Goal: Information Seeking & Learning: Learn about a topic

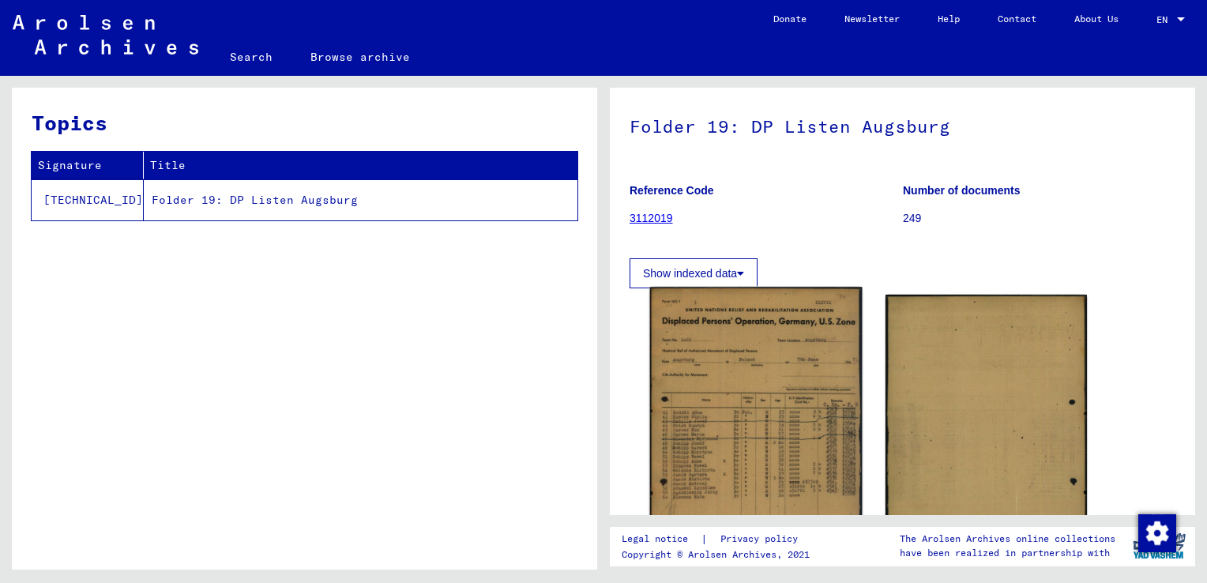
scroll to position [158, 0]
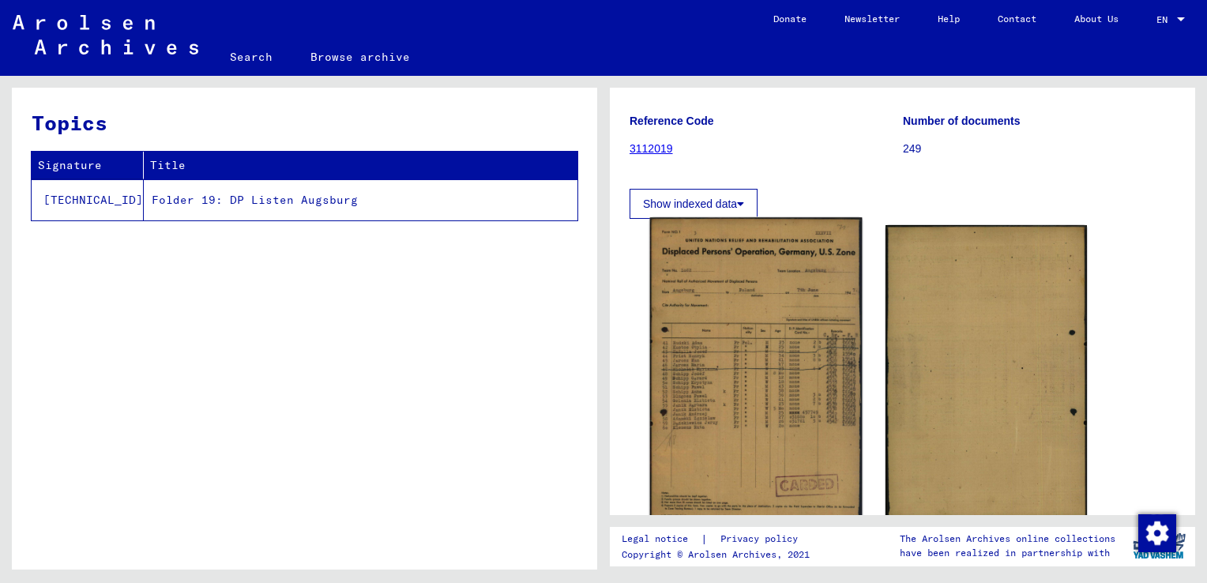
click at [775, 368] on img at bounding box center [756, 371] width 212 height 308
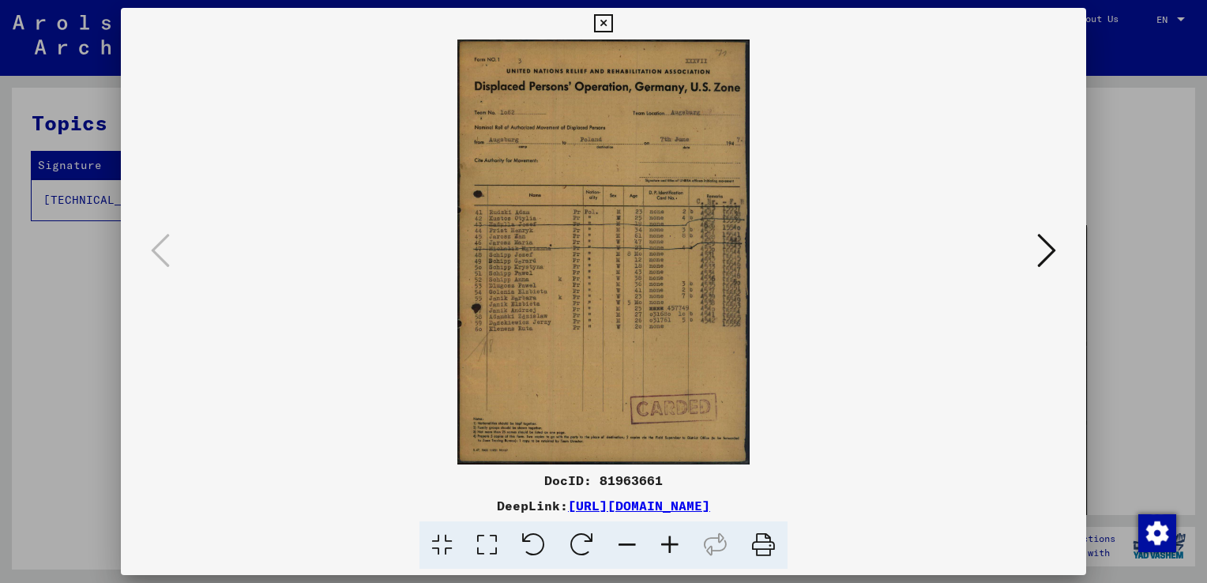
click at [663, 546] on icon at bounding box center [669, 545] width 43 height 48
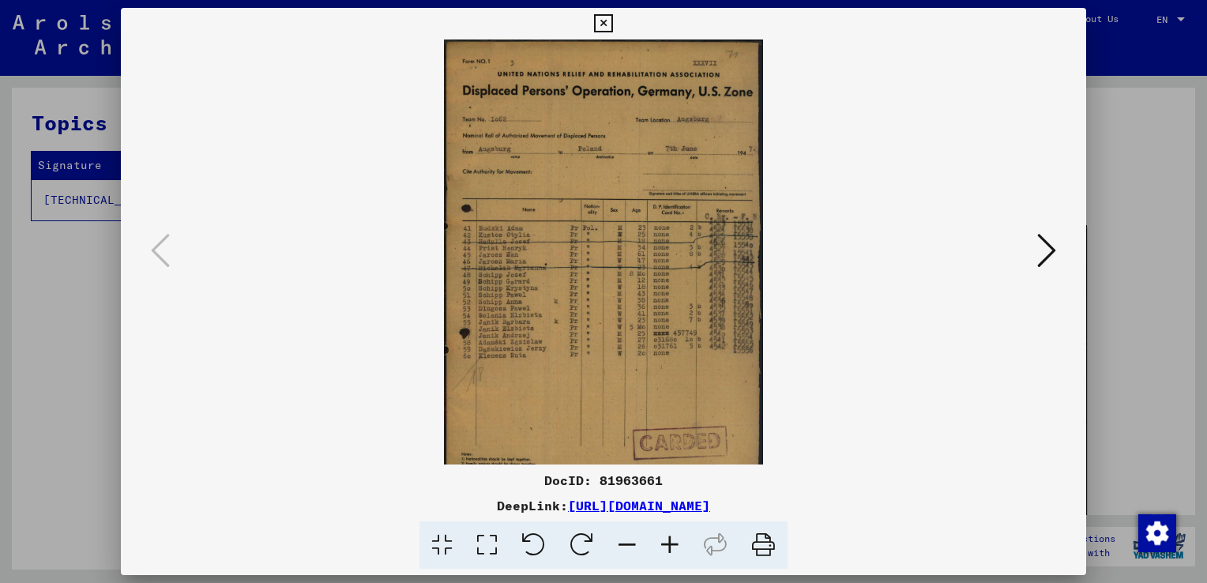
click at [663, 546] on icon at bounding box center [669, 545] width 43 height 48
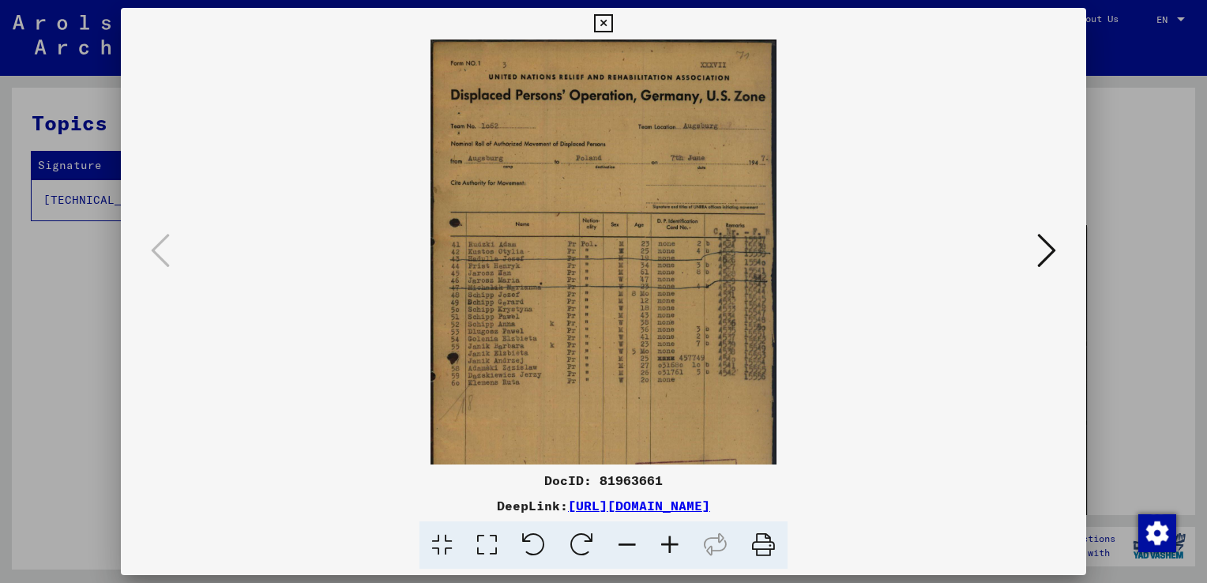
click at [663, 546] on icon at bounding box center [669, 545] width 43 height 48
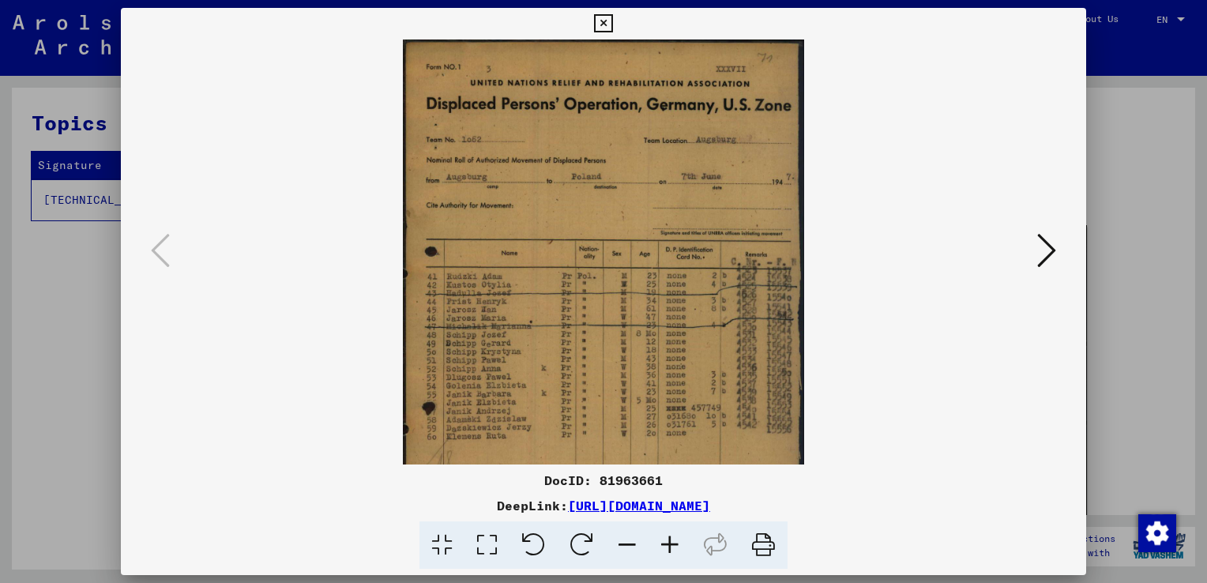
click at [663, 546] on icon at bounding box center [669, 545] width 43 height 48
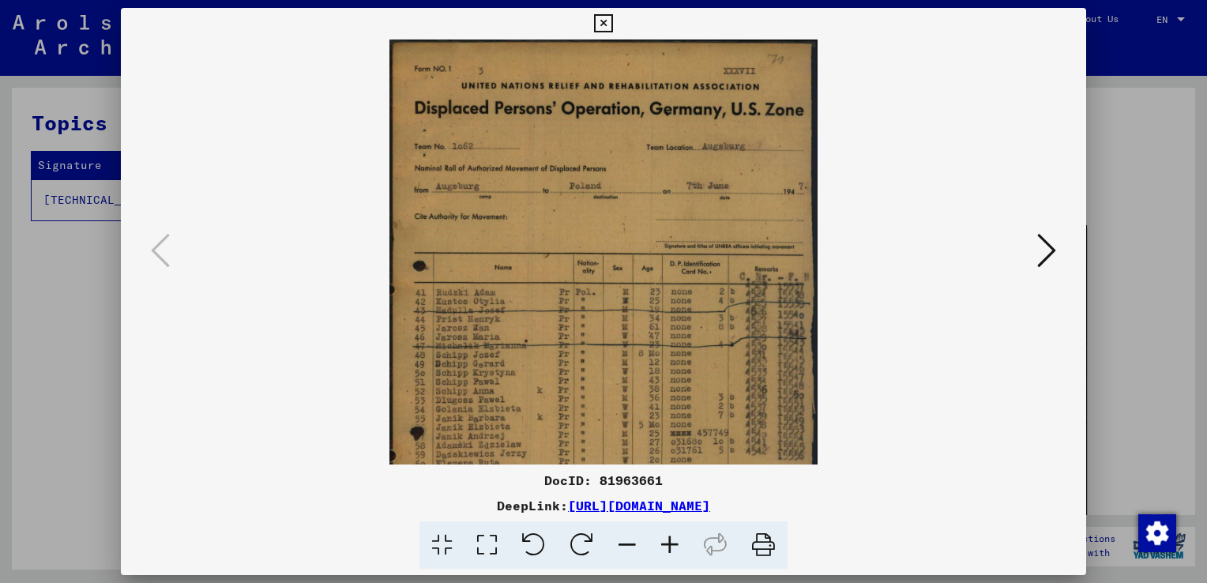
click at [663, 546] on icon at bounding box center [669, 545] width 43 height 48
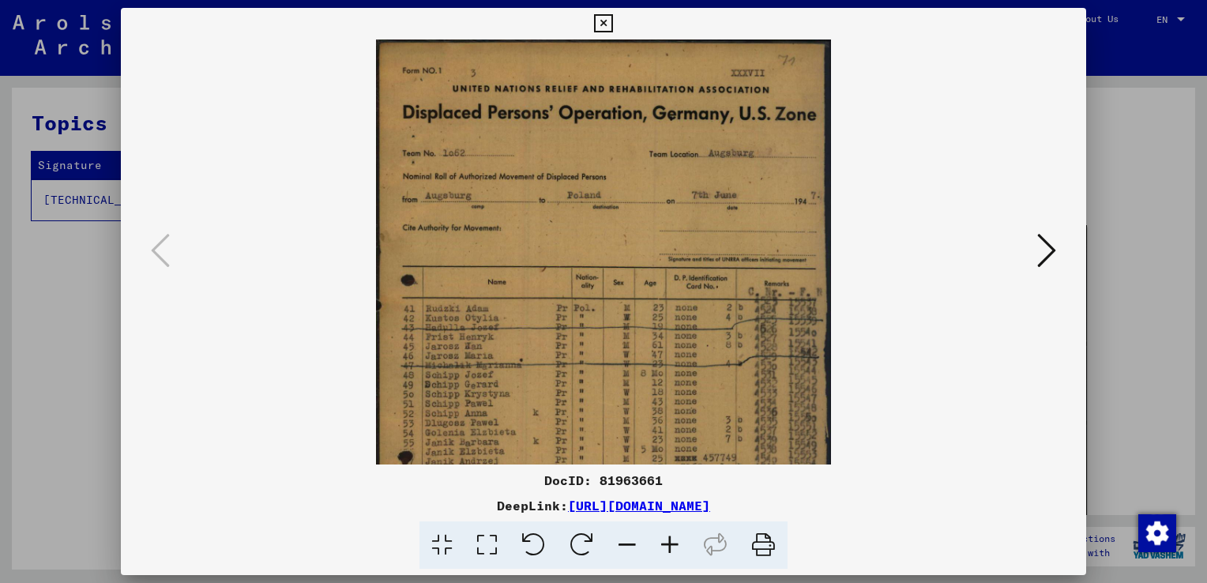
click at [663, 546] on icon at bounding box center [669, 545] width 43 height 48
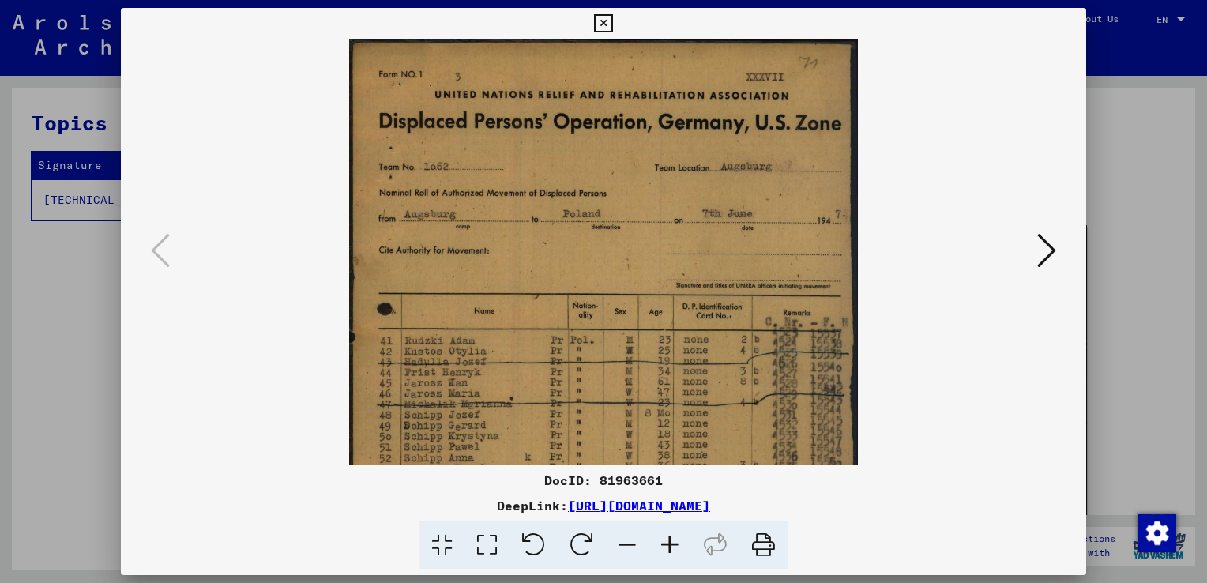
click at [663, 546] on icon at bounding box center [669, 545] width 43 height 48
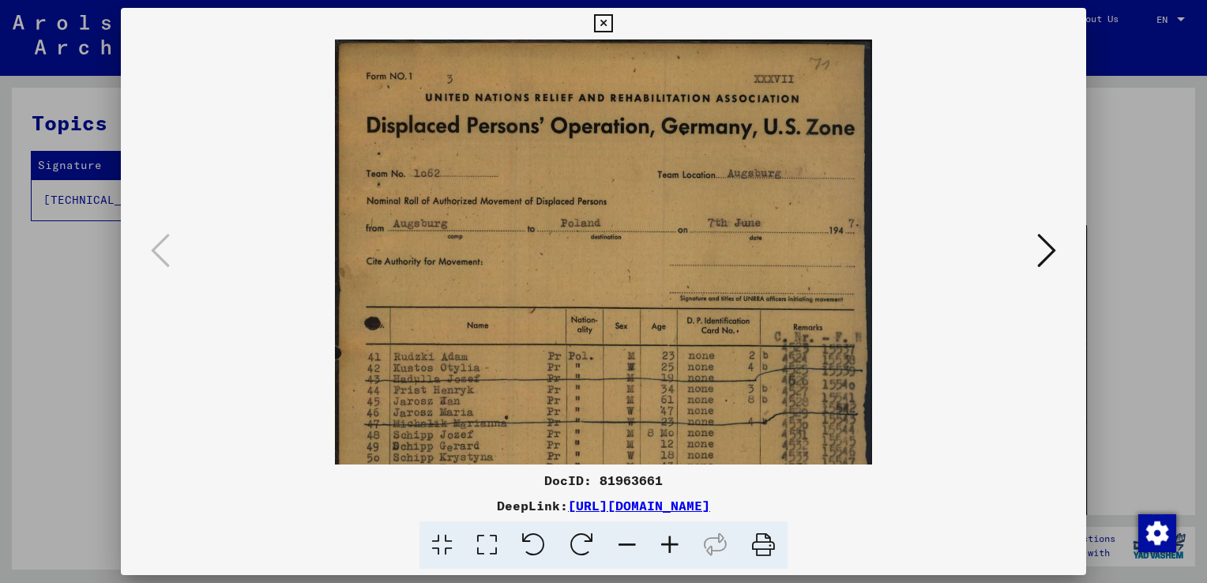
click at [1144, 203] on div at bounding box center [603, 291] width 1207 height 583
